Goal: Task Accomplishment & Management: Use online tool/utility

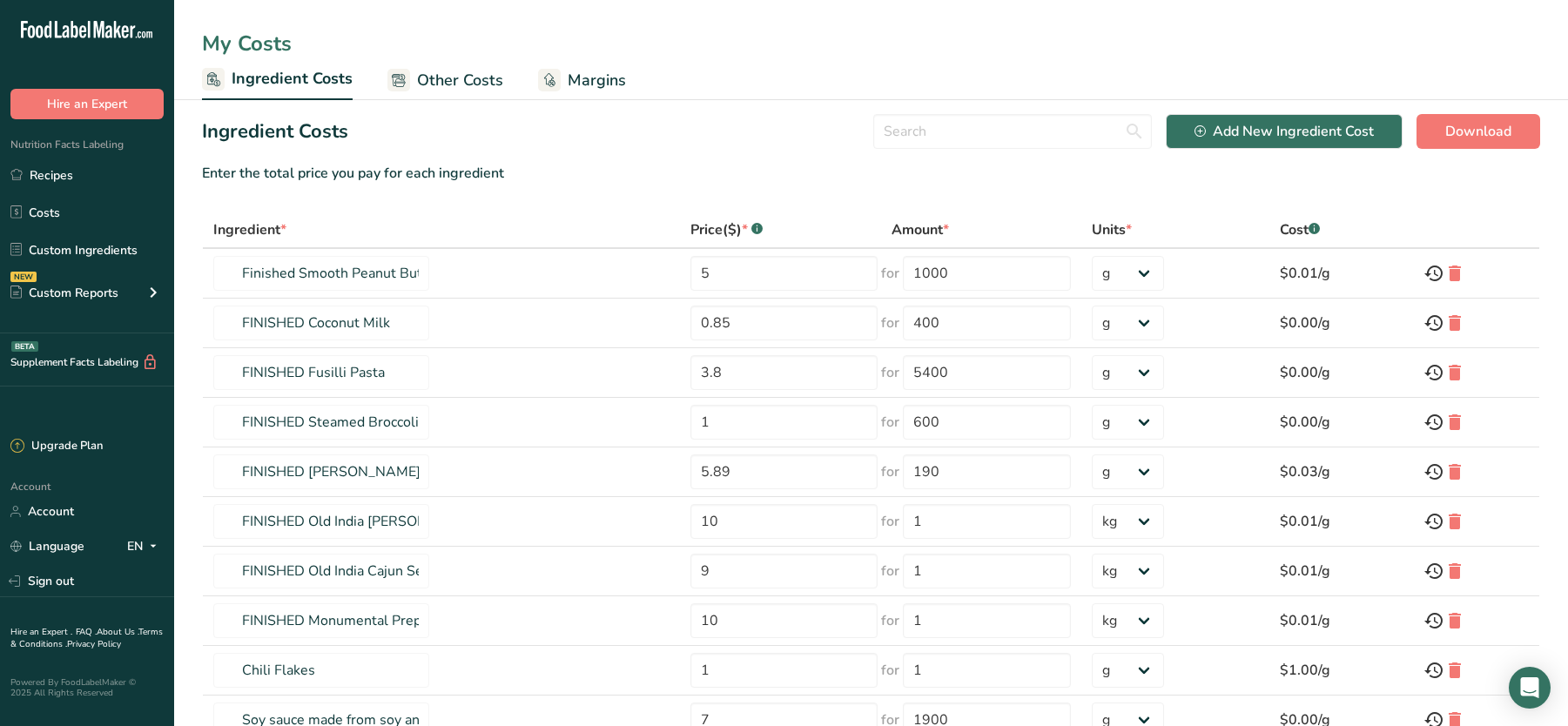
select select "1"
click at [586, 83] on span "Margins" at bounding box center [597, 81] width 58 height 24
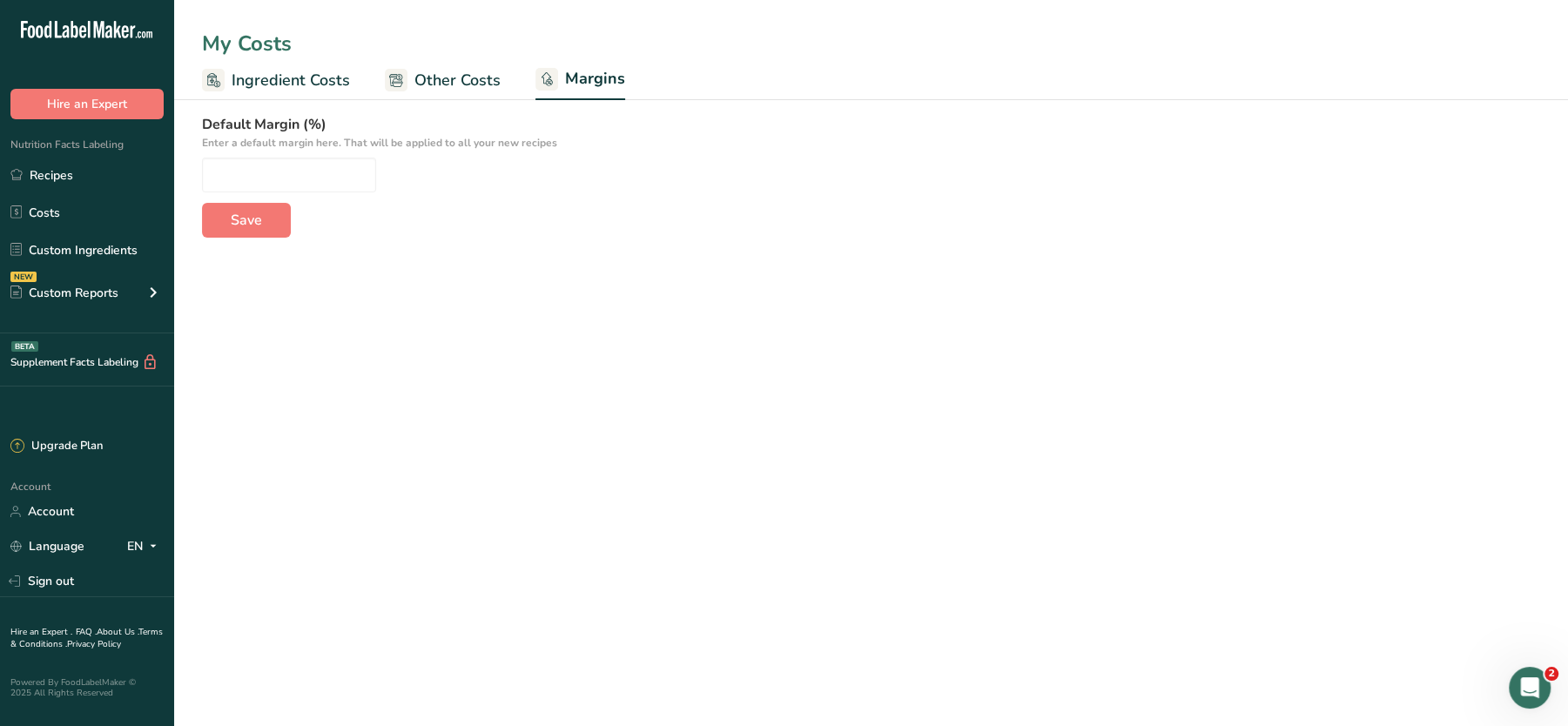
click at [454, 74] on span "Other Costs" at bounding box center [458, 81] width 86 height 24
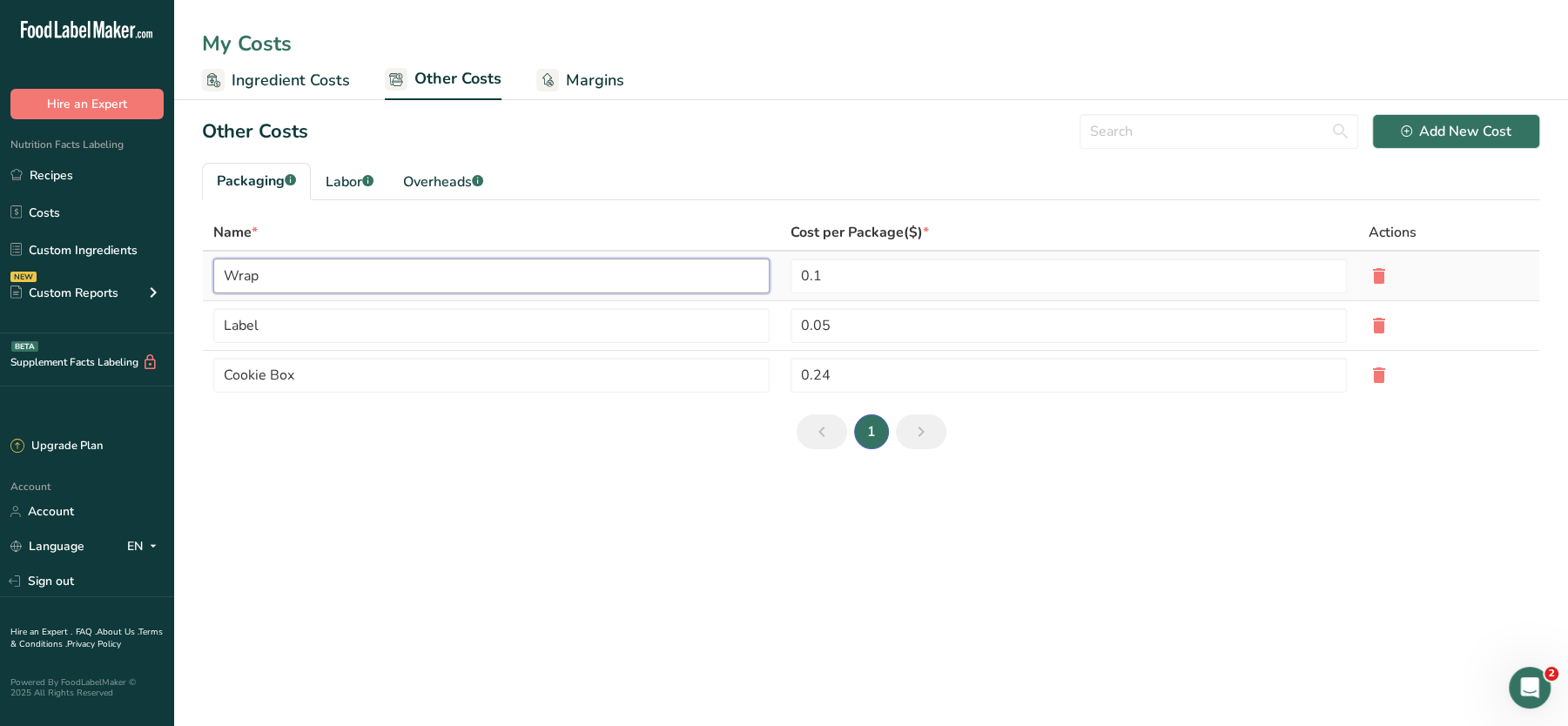
click at [471, 289] on input "Wrap" at bounding box center [491, 276] width 556 height 35
click at [847, 318] on input "0.05" at bounding box center [1068, 325] width 556 height 35
type input "1"
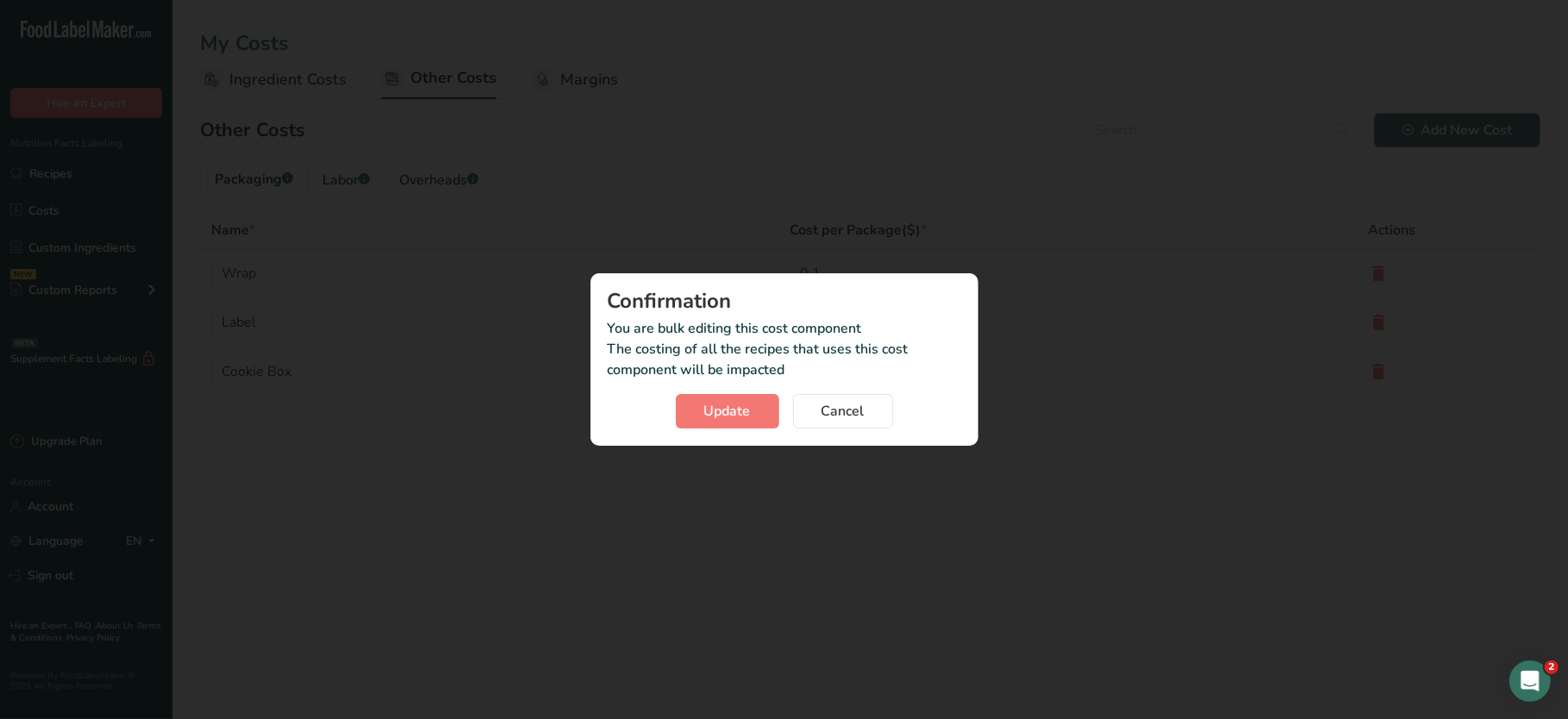
click at [1450, 135] on section "Other Costs Add New Cost Packaging .a-a{fill:#347362;}.b-a{fill:#fff;} Labor .a…" at bounding box center [870, 286] width 1396 height 373
click at [742, 404] on span "Update" at bounding box center [727, 410] width 46 height 21
